Goal: Check status: Check status

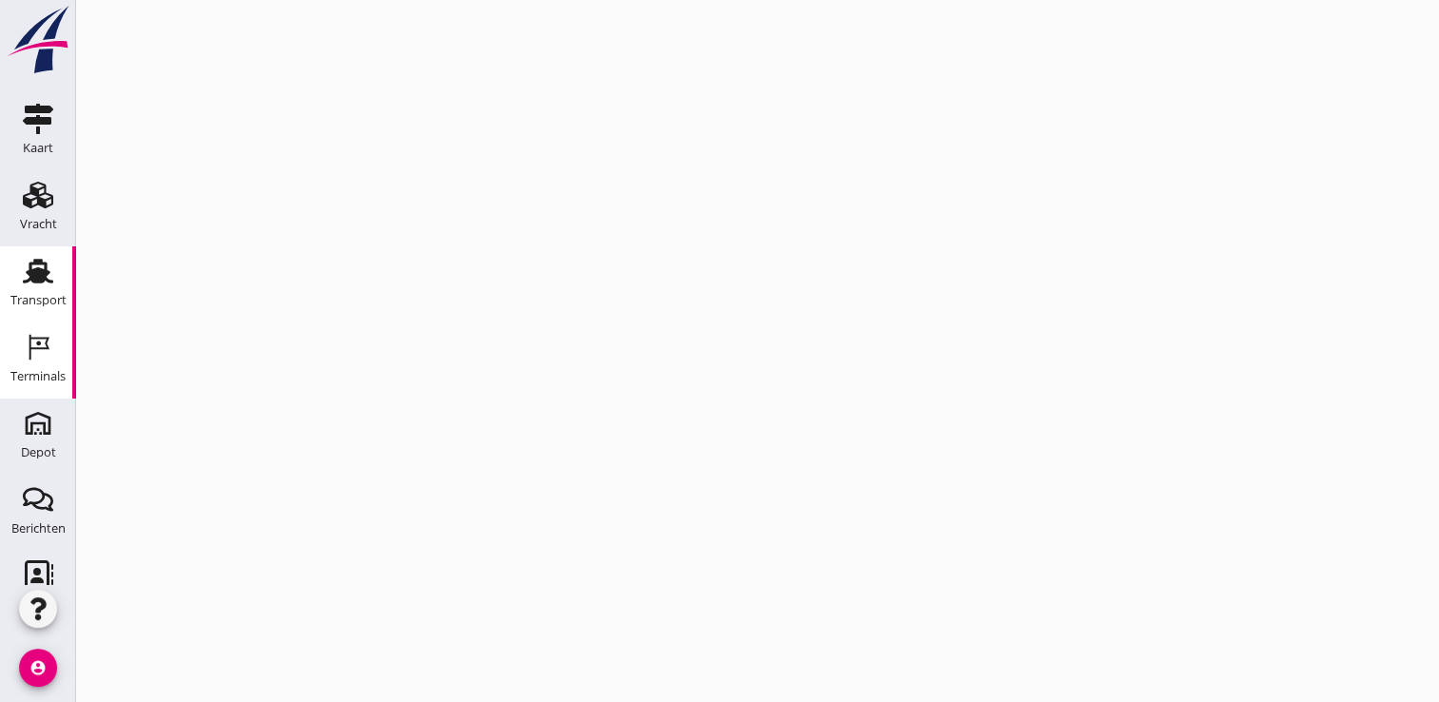
click at [45, 298] on div "Transport" at bounding box center [38, 300] width 56 height 12
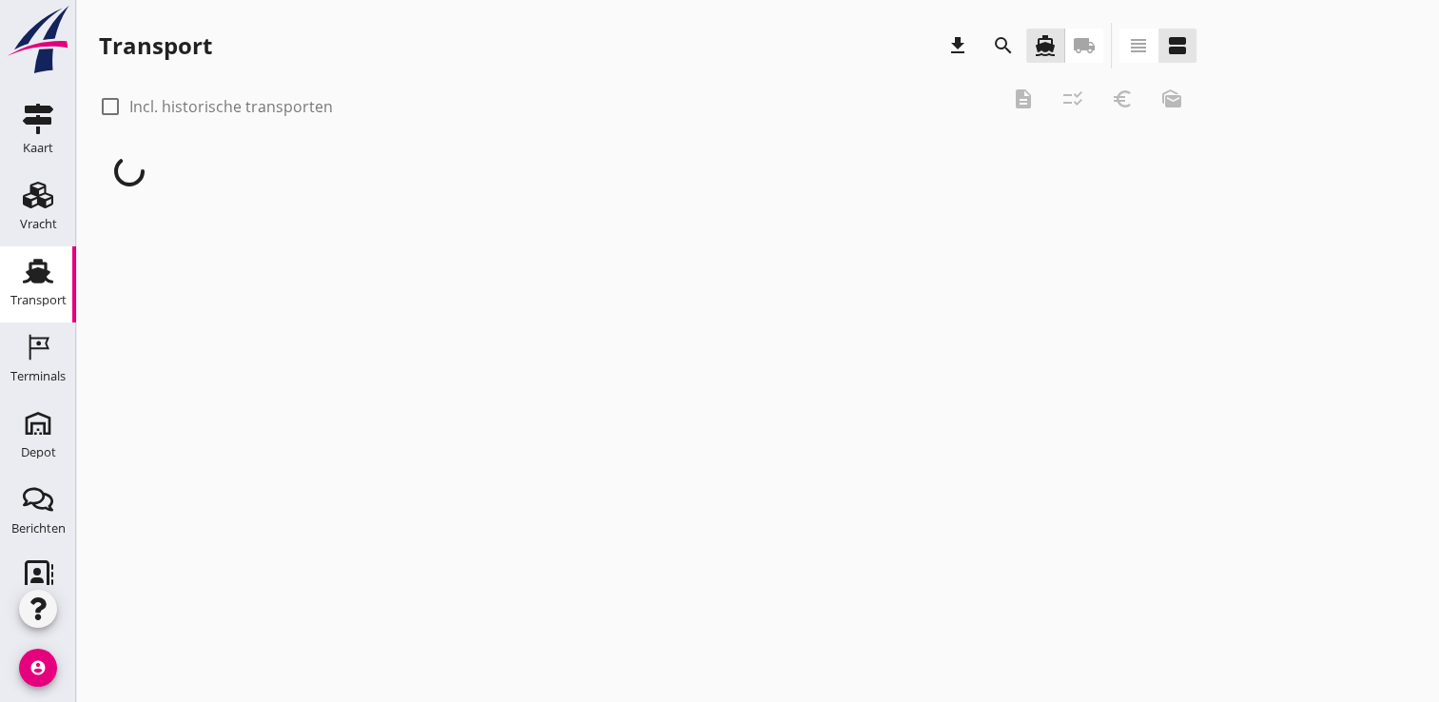
click at [1088, 39] on icon "local_shipping" at bounding box center [1084, 45] width 23 height 23
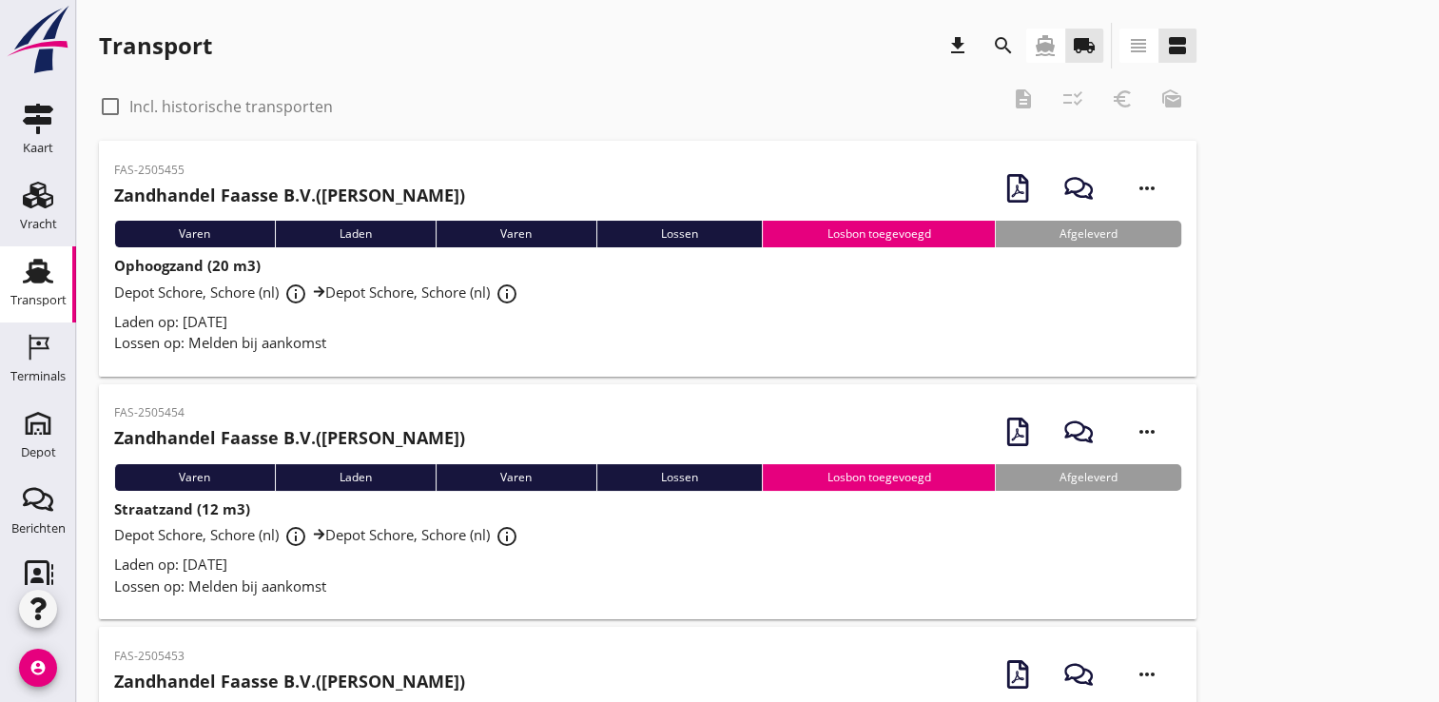
click at [1146, 45] on icon "view_headline" at bounding box center [1138, 45] width 23 height 23
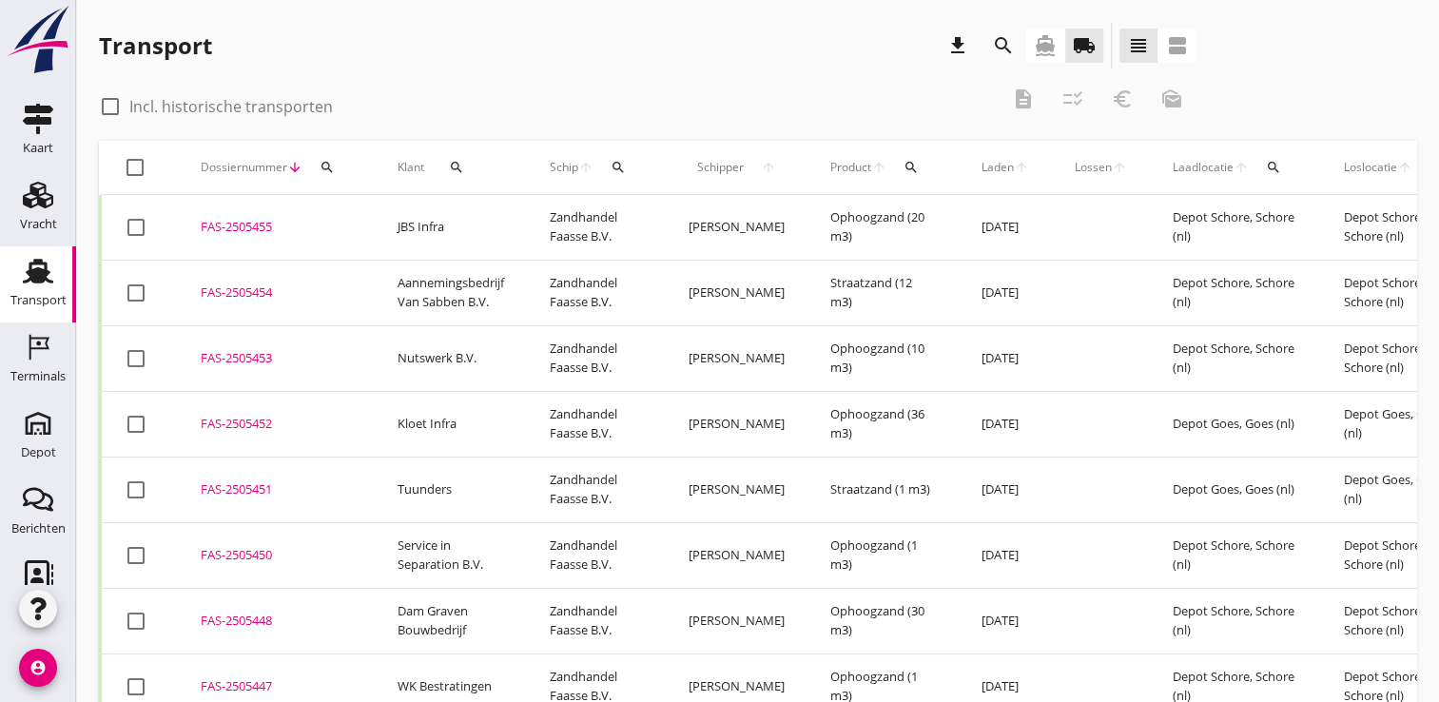
click at [320, 165] on icon "search" at bounding box center [327, 167] width 15 height 15
click at [349, 223] on input "Zoeken op dossiernummer..." at bounding box center [416, 222] width 198 height 30
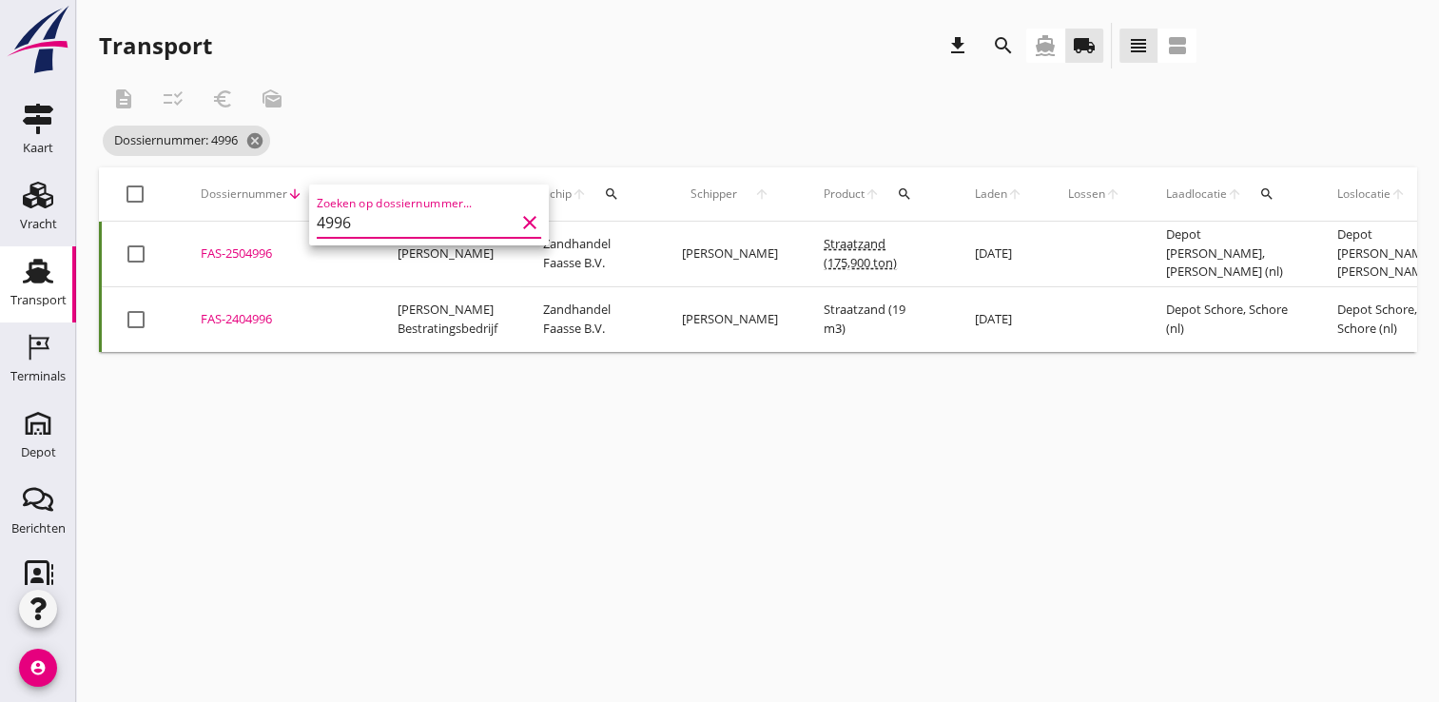
type input "4996"
click at [233, 256] on div "FAS-2504996" at bounding box center [276, 253] width 151 height 19
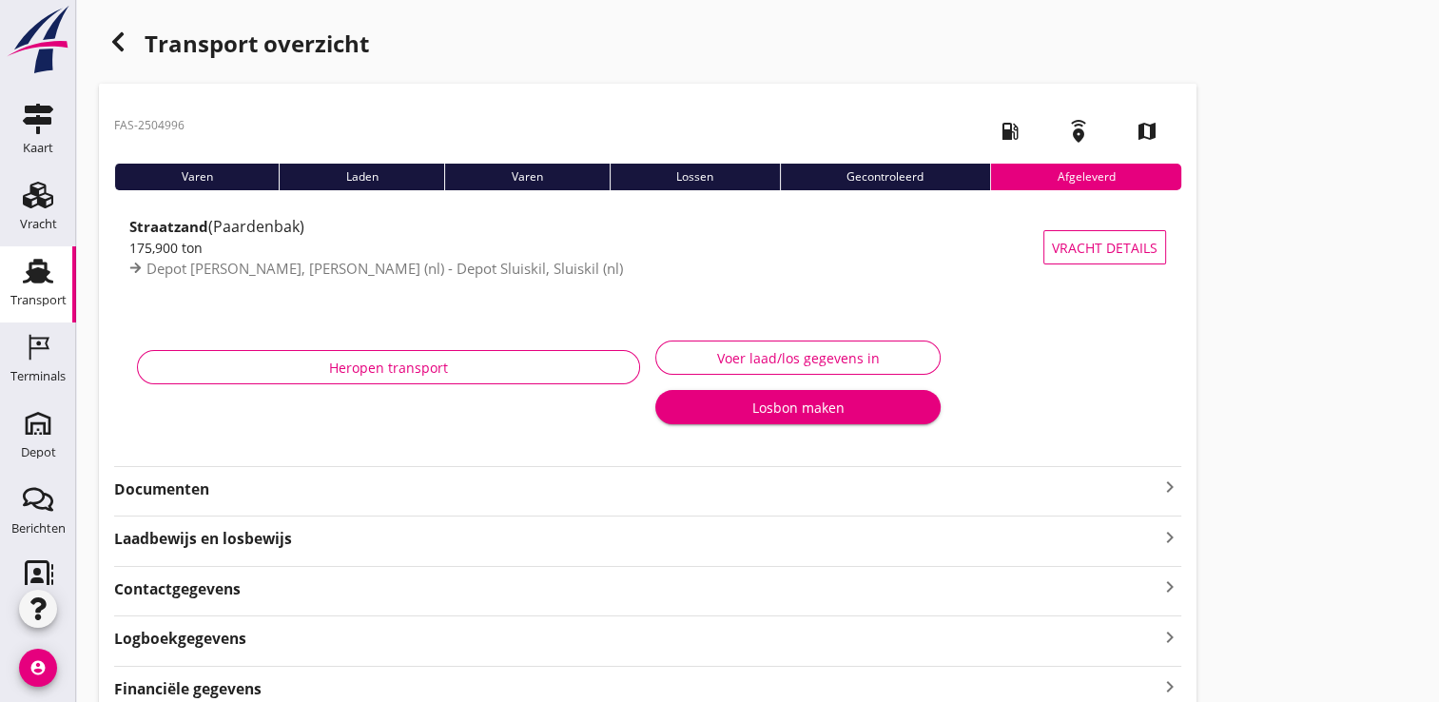
click at [371, 494] on strong "Documenten" at bounding box center [636, 489] width 1044 height 22
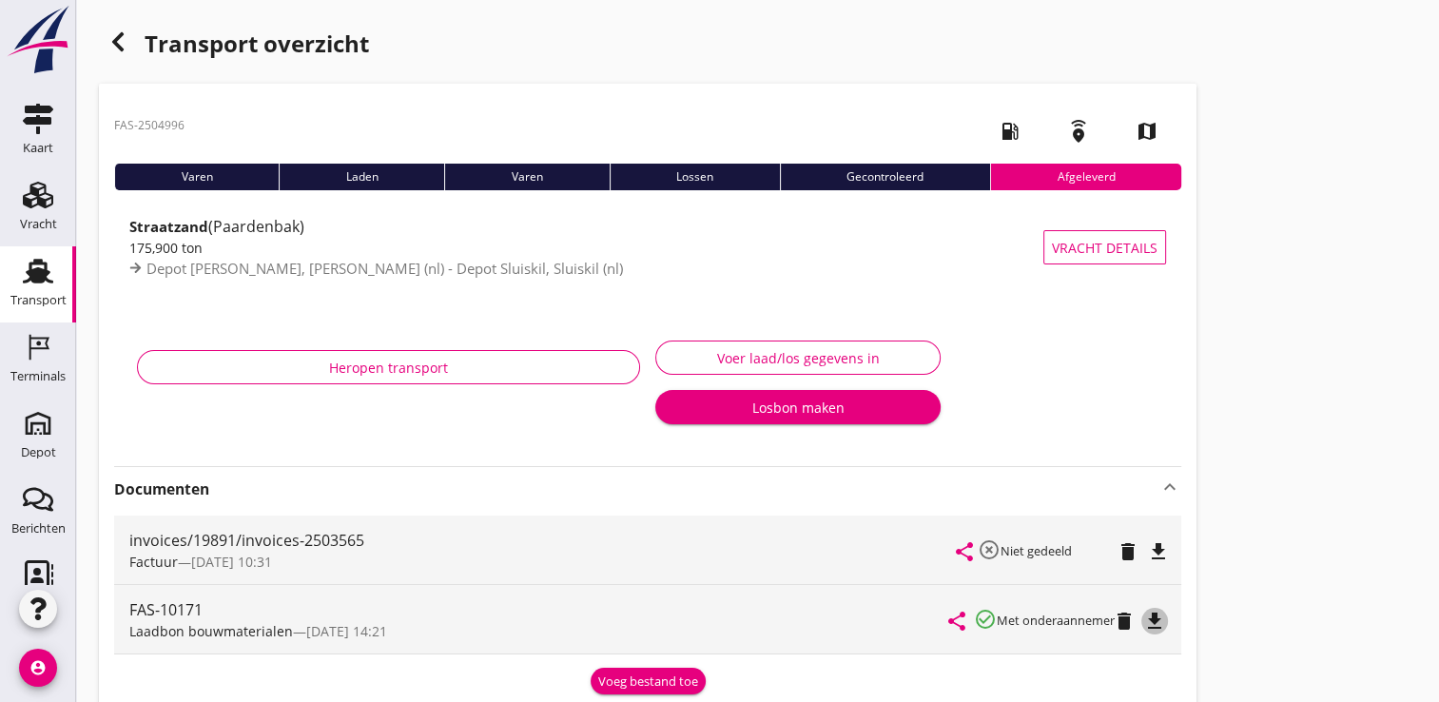
click at [1161, 627] on icon "file_download" at bounding box center [1154, 621] width 23 height 23
